Goal: Task Accomplishment & Management: Use online tool/utility

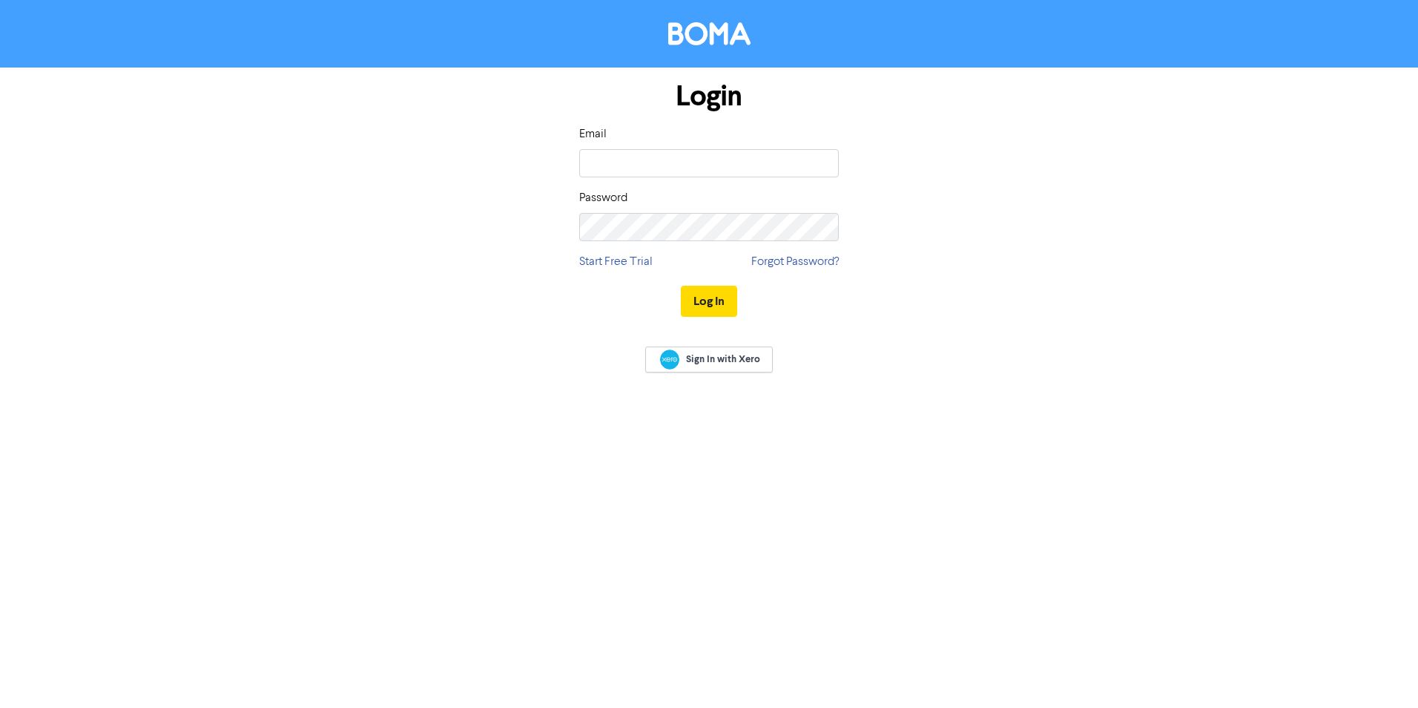
type input "[PERSON_NAME][EMAIL_ADDRESS][DOMAIN_NAME]"
click at [714, 302] on button "Log In" at bounding box center [709, 301] width 56 height 31
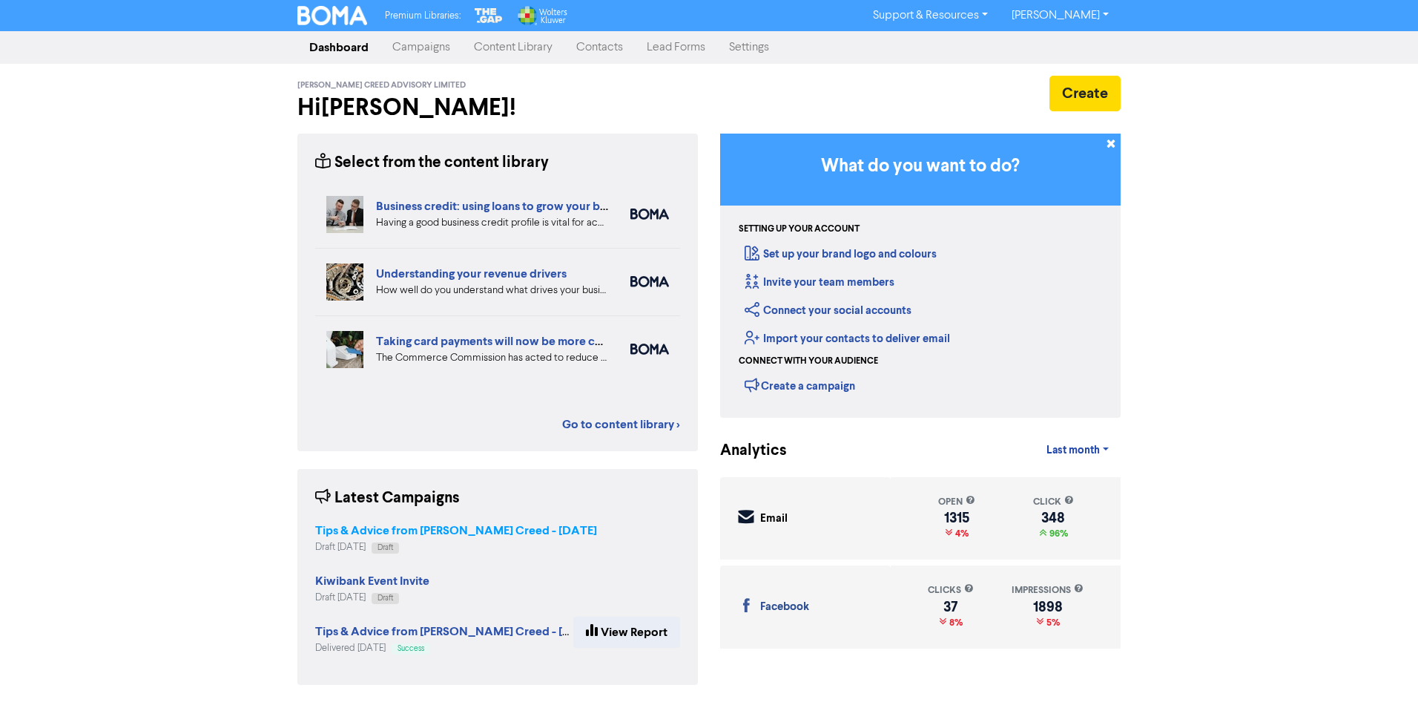
click at [372, 531] on strong "Tips & Advice from [PERSON_NAME] Creed - [DATE]" at bounding box center [456, 530] width 282 height 15
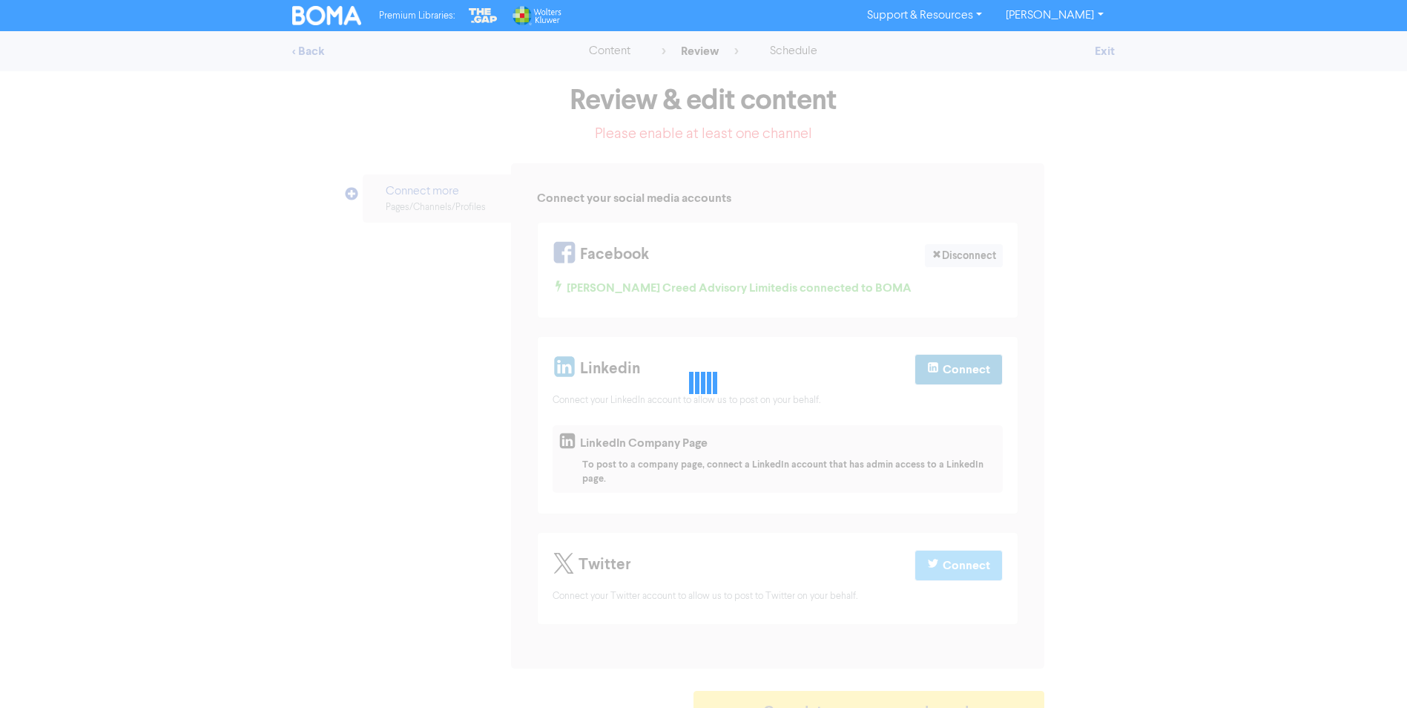
select select "CONTACT_US"
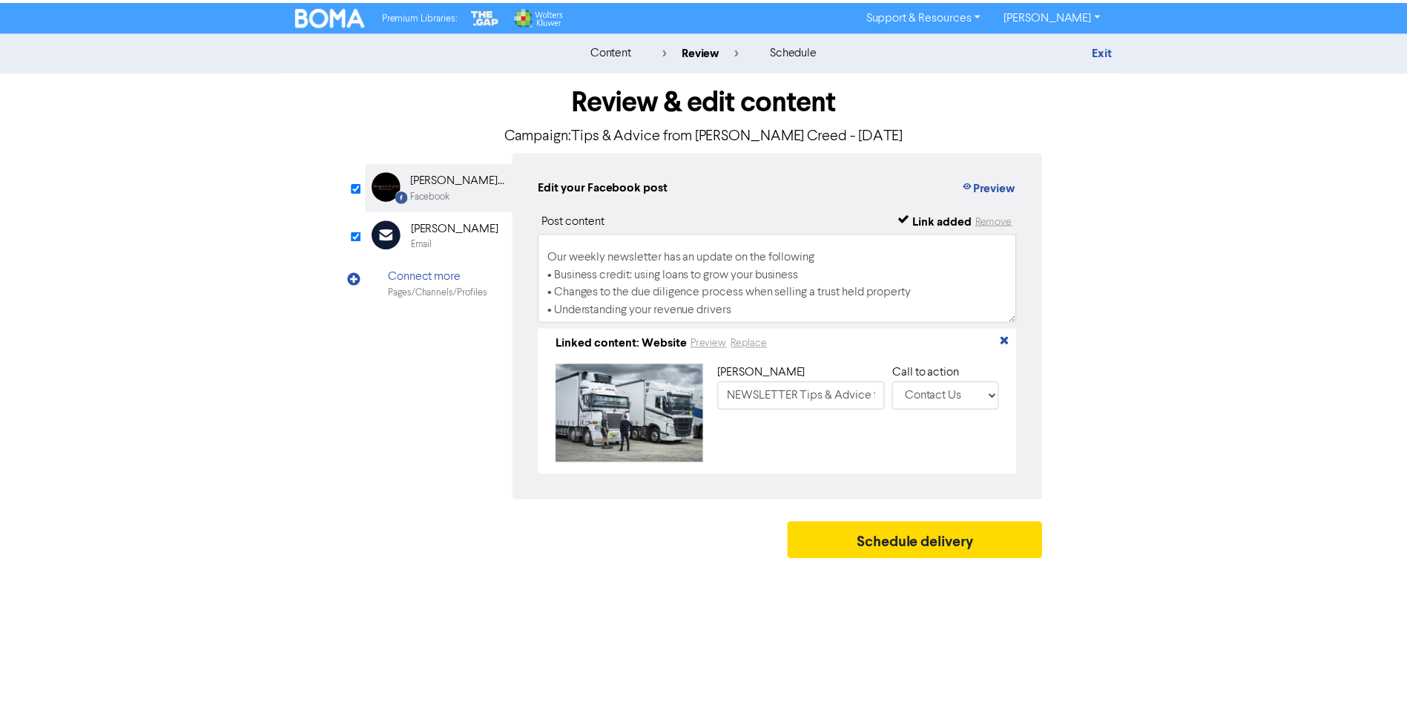
scroll to position [277, 0]
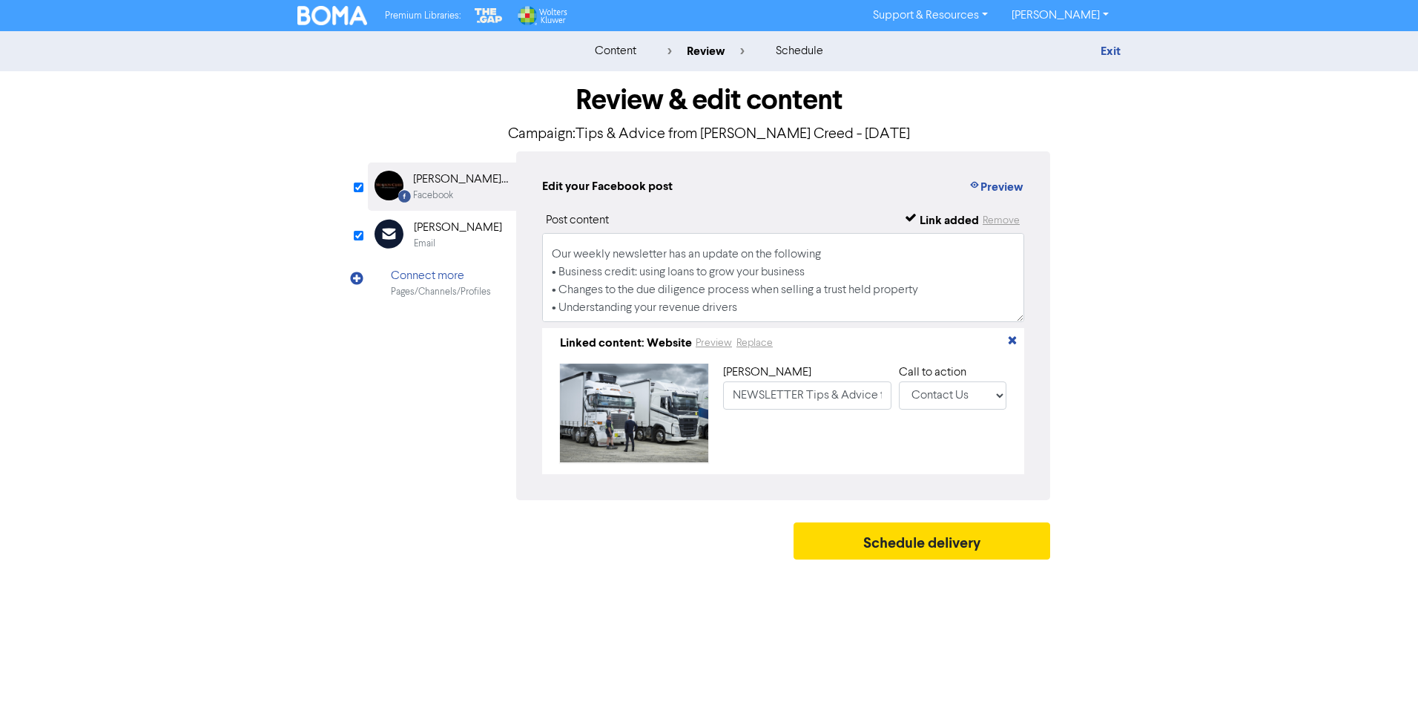
click at [457, 231] on div "[PERSON_NAME]" at bounding box center [458, 228] width 88 height 18
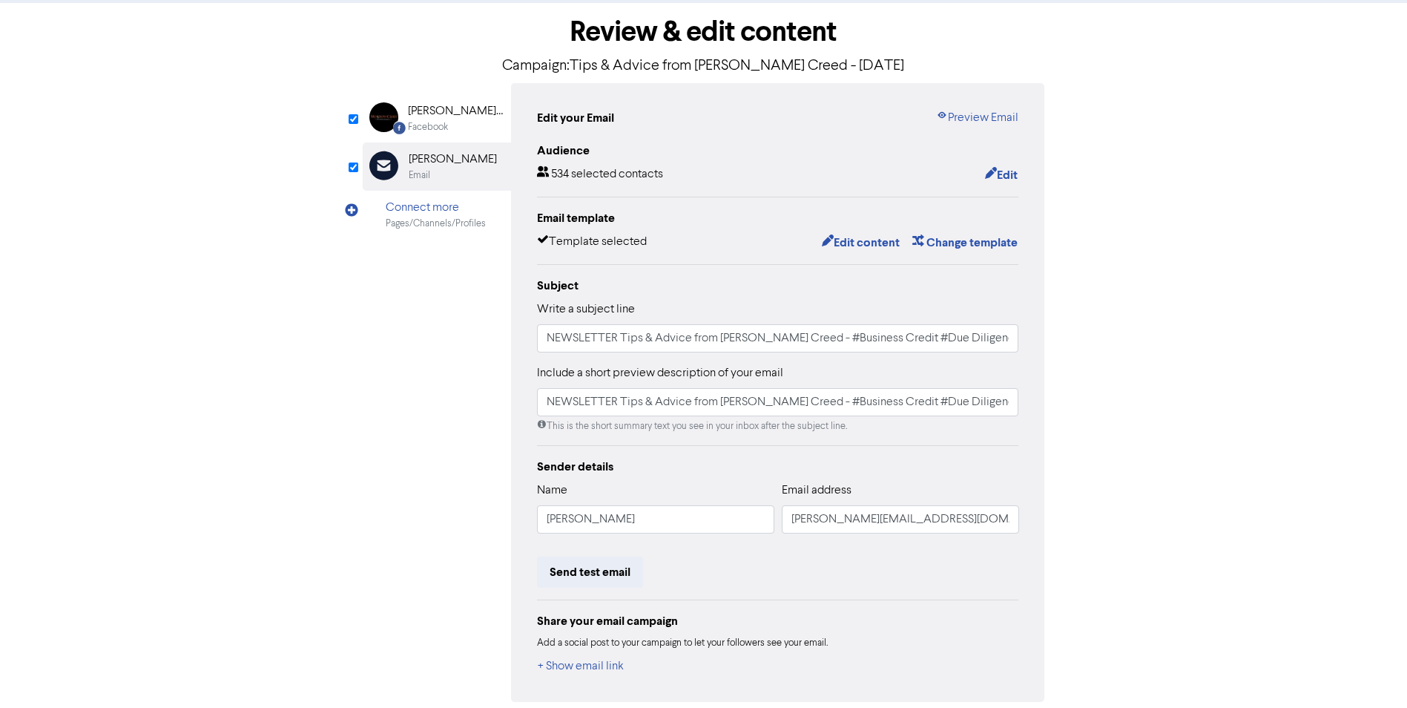
scroll to position [131, 0]
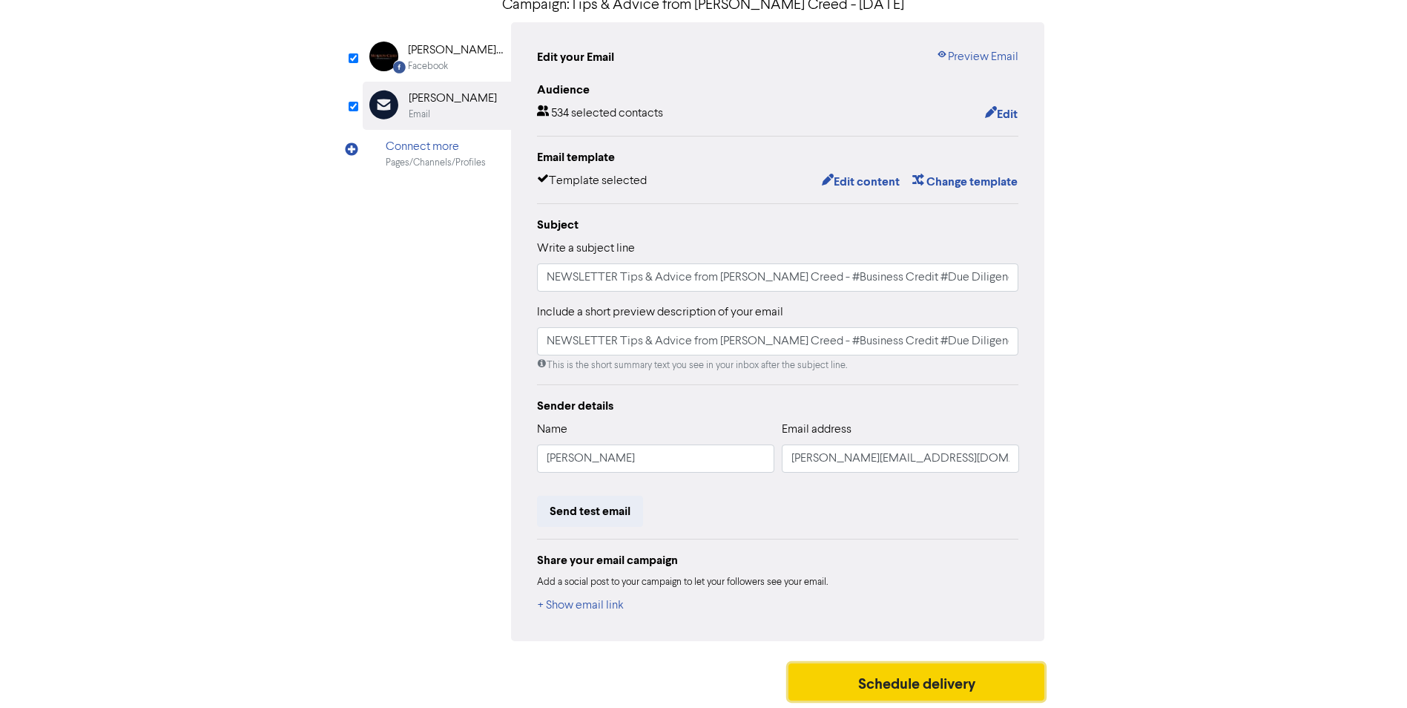
click at [873, 681] on button "Schedule delivery" at bounding box center [917, 681] width 257 height 37
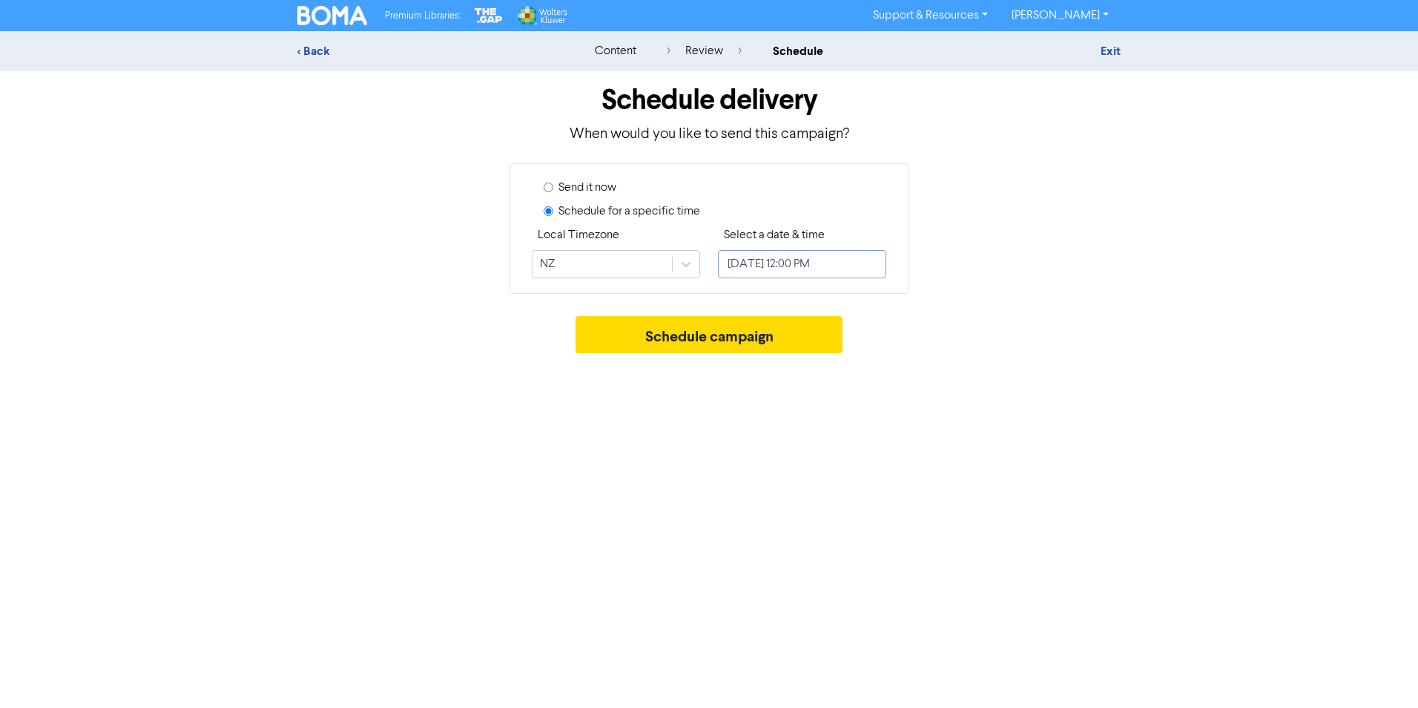
select select "7"
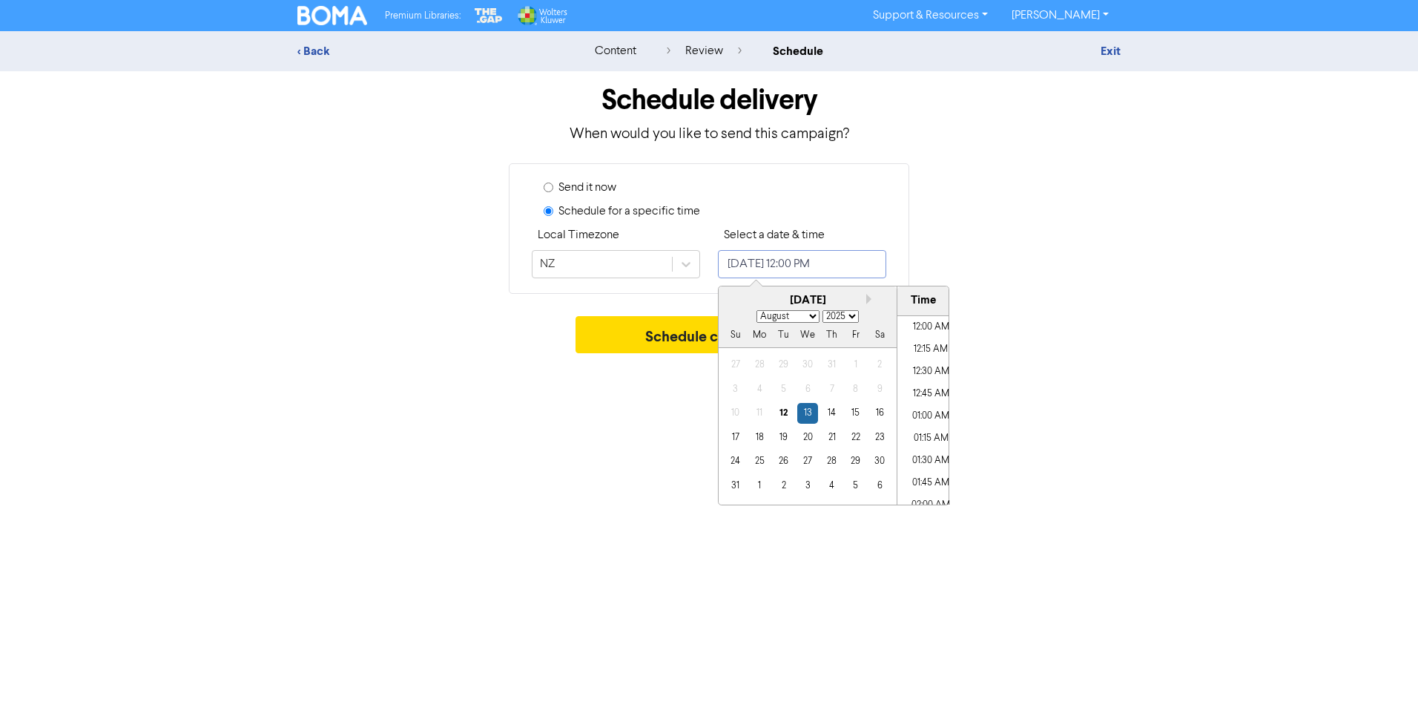
click at [792, 265] on input "[DATE] 12:00 PM" at bounding box center [802, 264] width 168 height 28
click at [786, 415] on div "12" at bounding box center [784, 413] width 20 height 20
click at [928, 497] on li "01:00 PM" at bounding box center [931, 499] width 67 height 22
type input "[DATE] 1:00 PM"
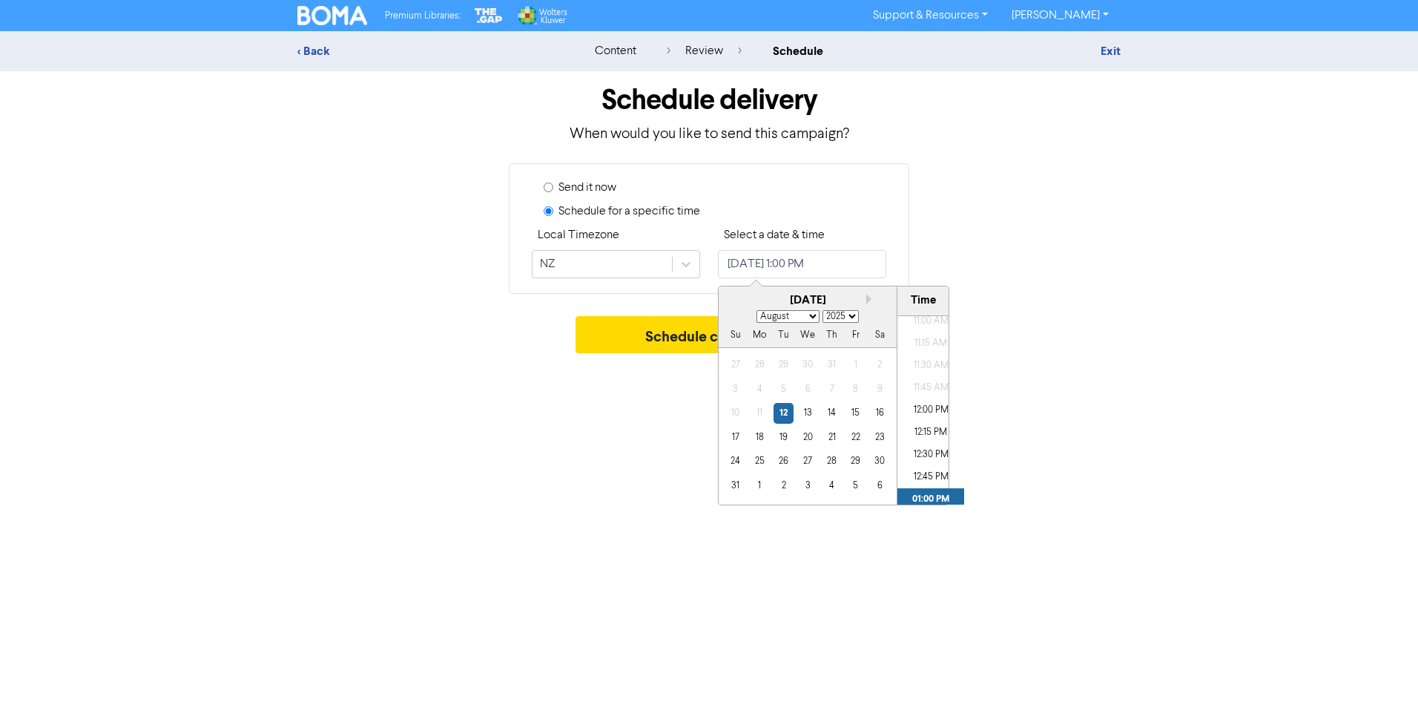
click at [1003, 389] on div "Premium Libraries: Support & Resources Video Tutorials FAQ & Guides Marketing E…" at bounding box center [709, 354] width 1418 height 708
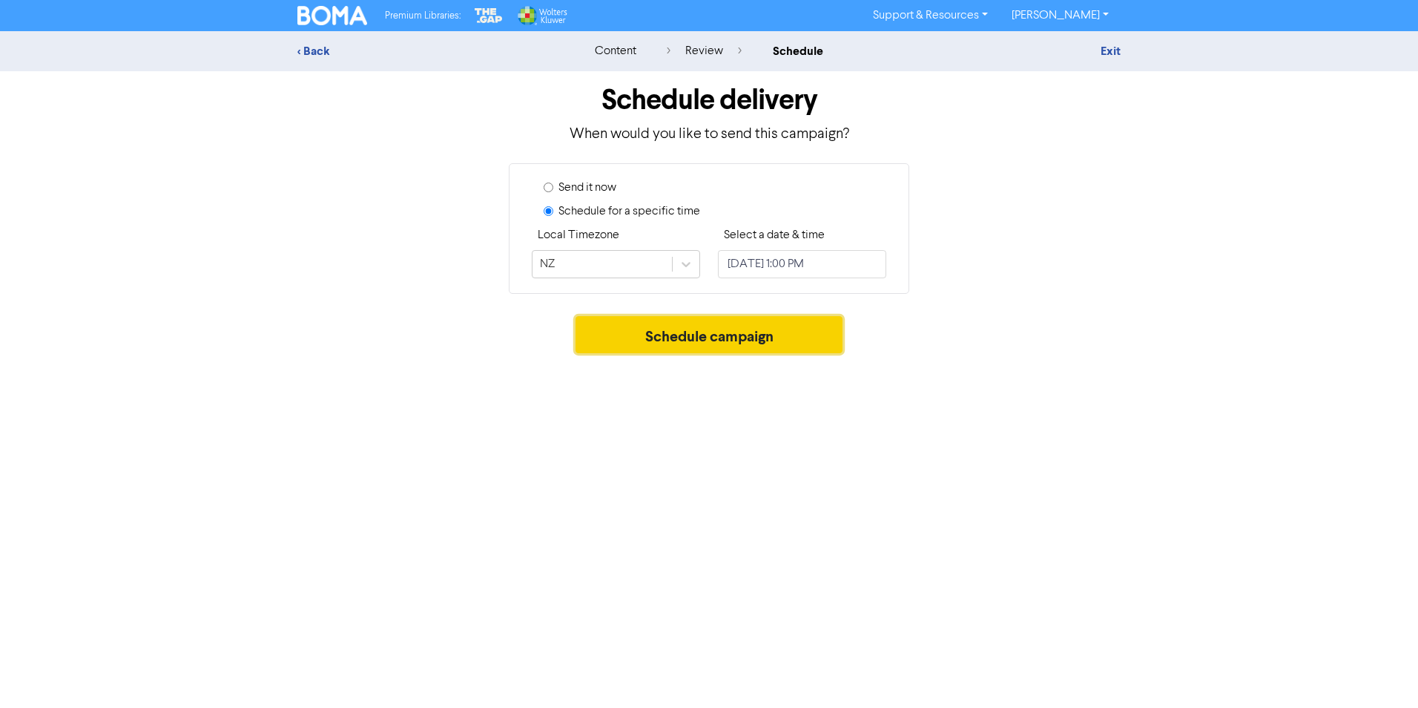
click at [721, 330] on button "Schedule campaign" at bounding box center [710, 334] width 268 height 37
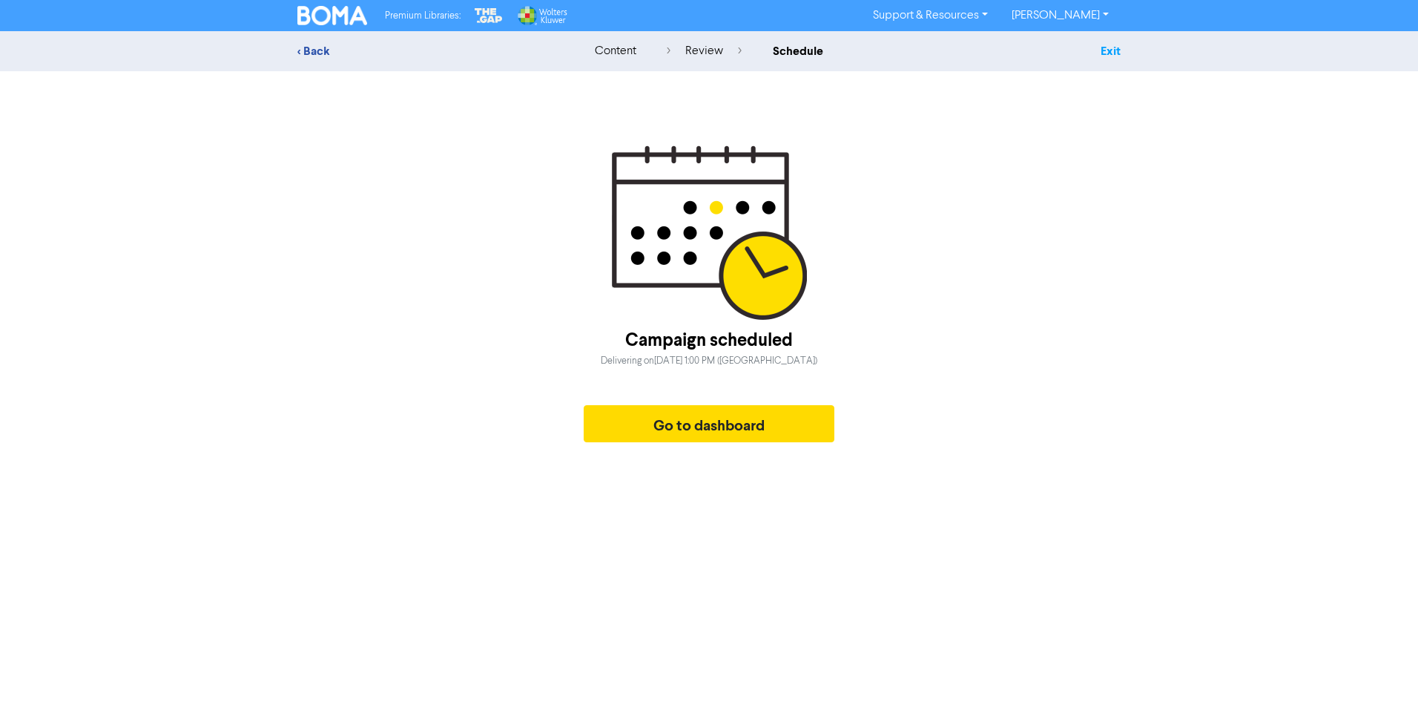
click at [1107, 56] on link "Exit" at bounding box center [1111, 51] width 20 height 15
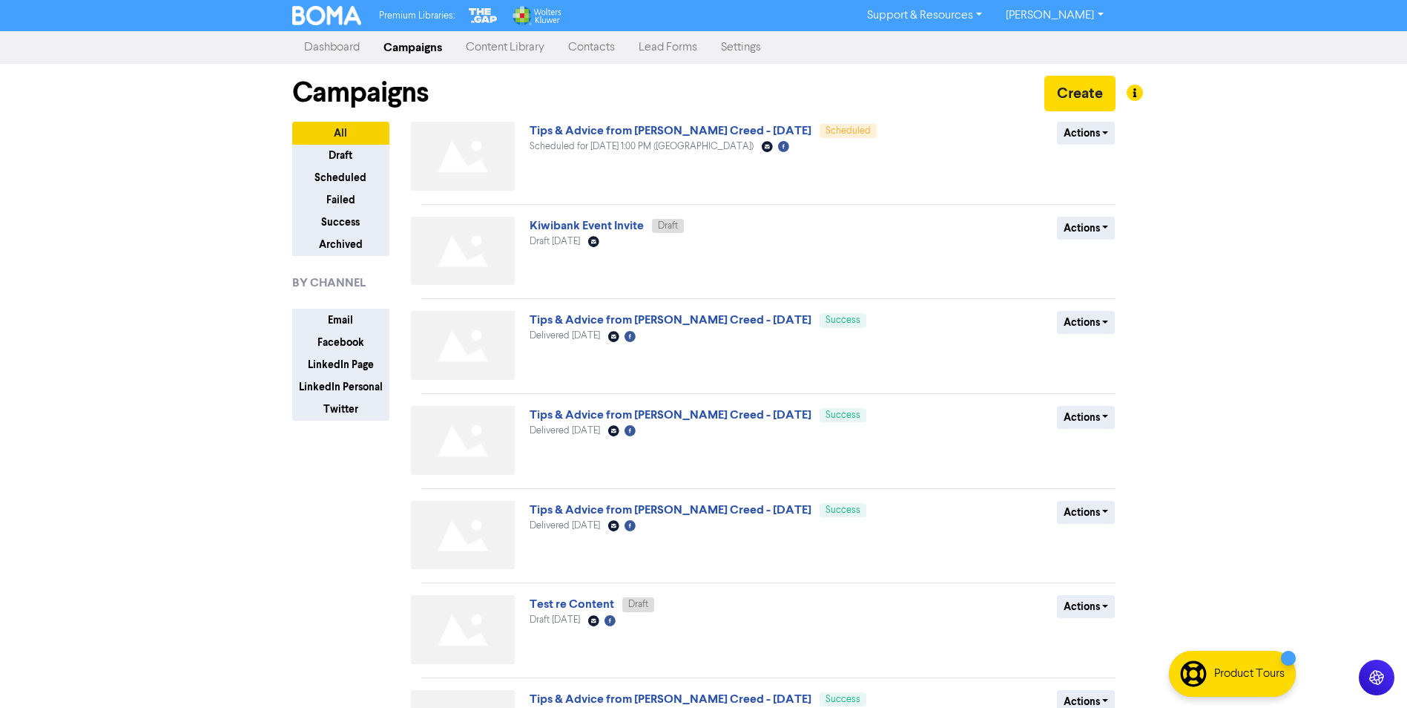
click at [1102, 14] on link "[PERSON_NAME]" at bounding box center [1054, 16] width 121 height 24
click at [1064, 48] on button "Log Out" at bounding box center [1053, 45] width 117 height 18
